Goal: Information Seeking & Learning: Learn about a topic

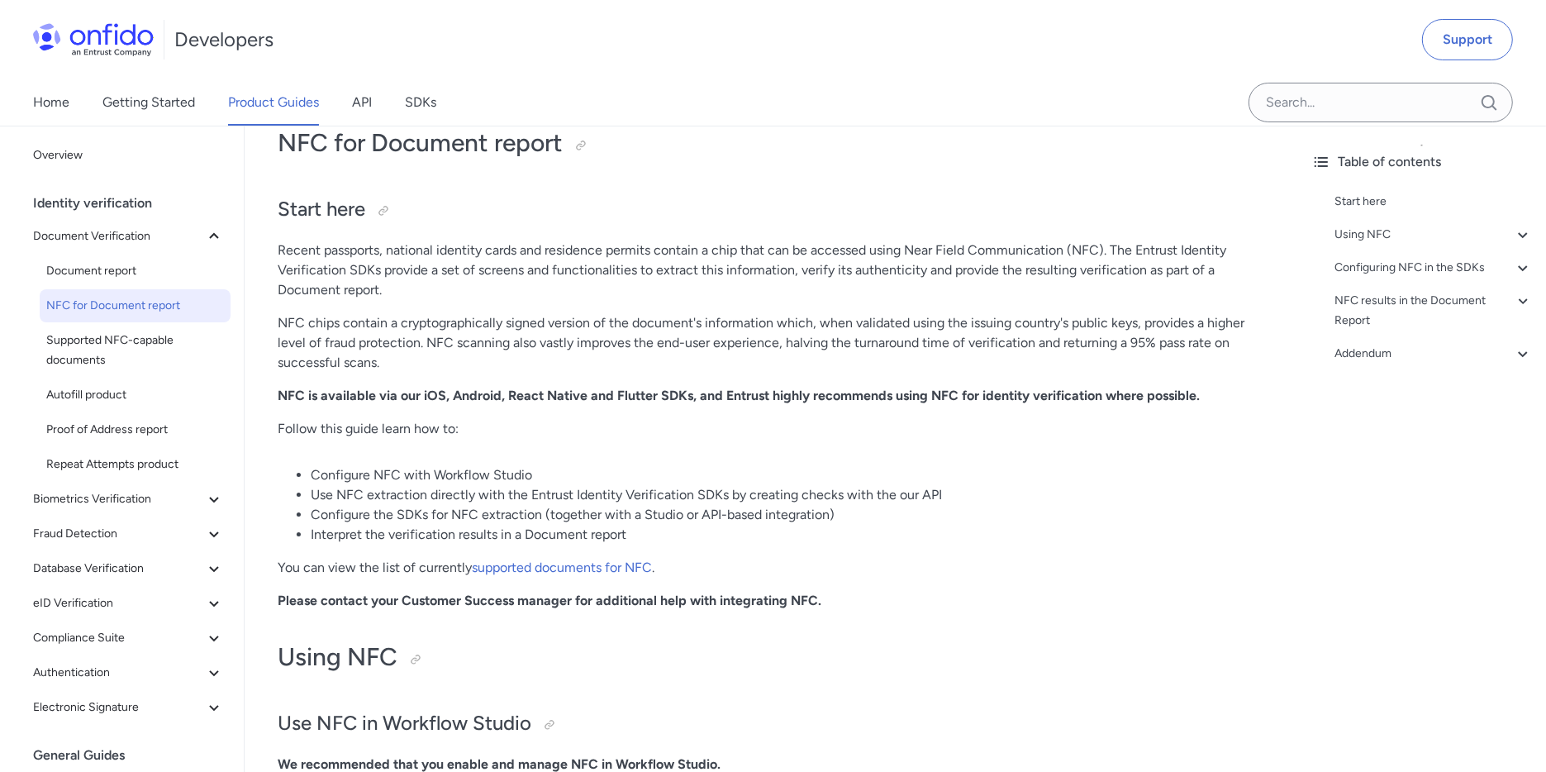
scroll to position [108, 0]
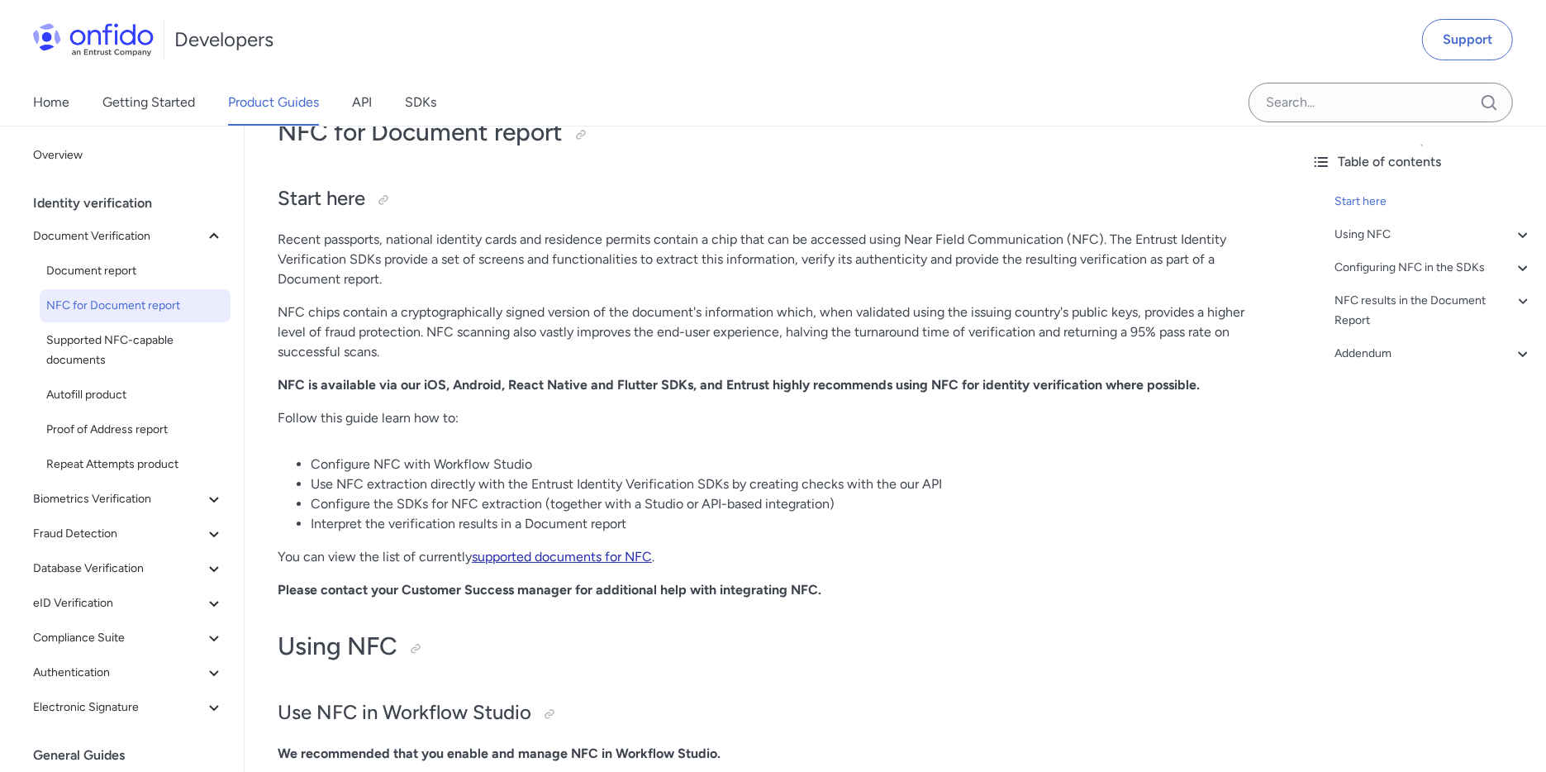
click at [597, 553] on link "supported documents for NFC" at bounding box center [562, 557] width 180 height 16
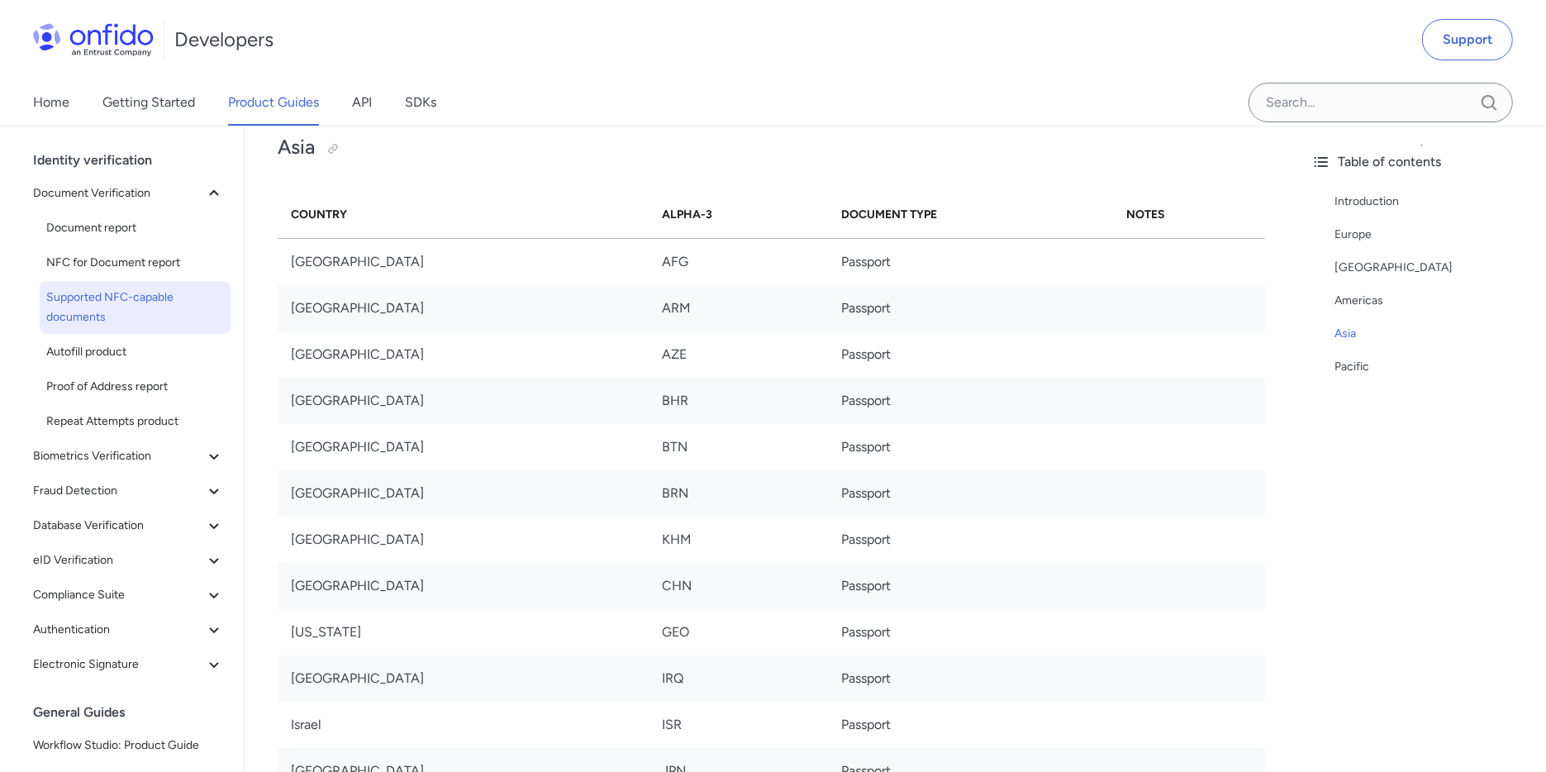
scroll to position [45, 0]
click at [111, 460] on span "Biometrics Verification" at bounding box center [118, 454] width 171 height 20
click at [111, 488] on span "Facial Similarity reports" at bounding box center [135, 488] width 178 height 20
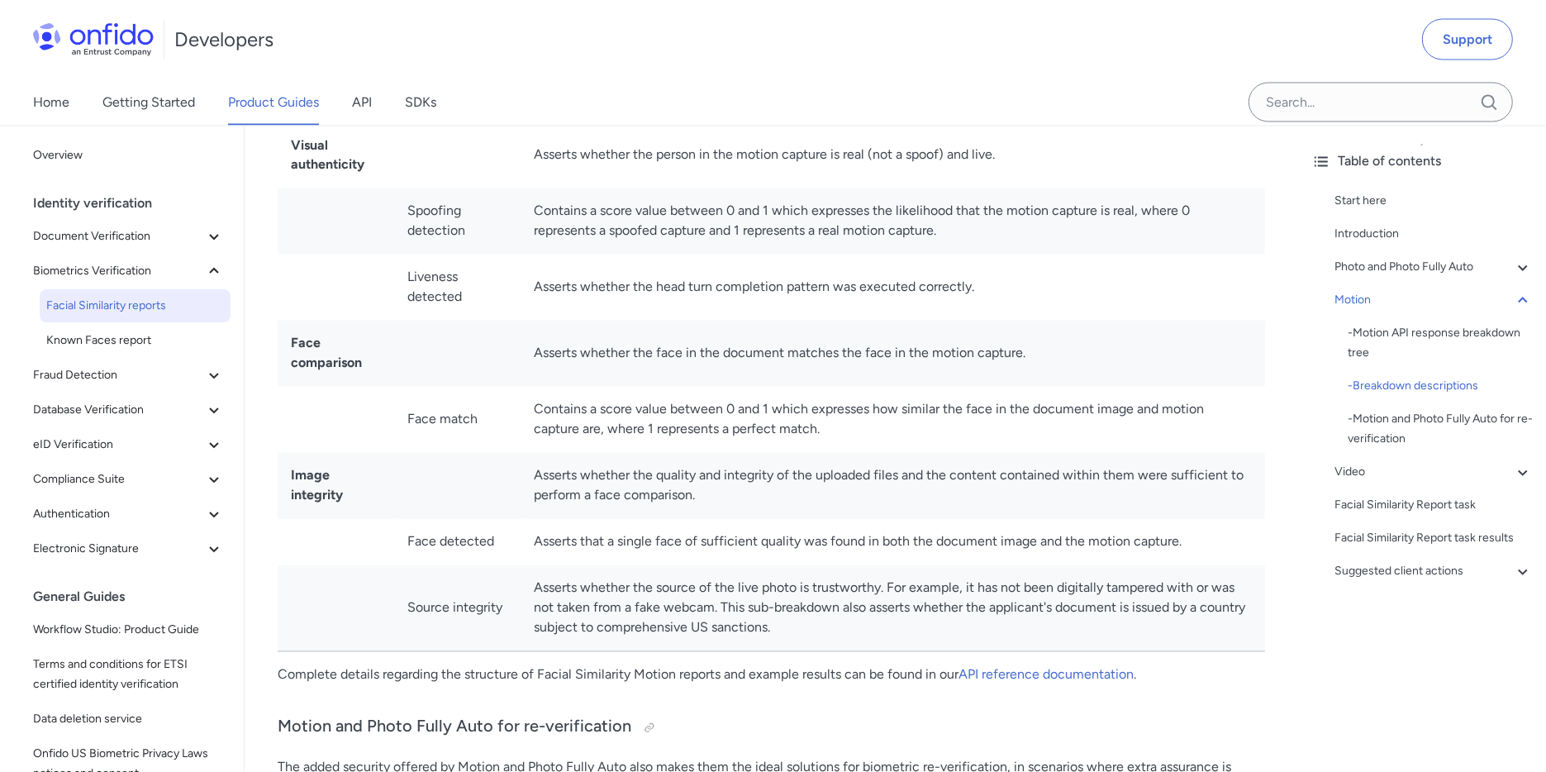
scroll to position [2929, 0]
